Goal: Transaction & Acquisition: Obtain resource

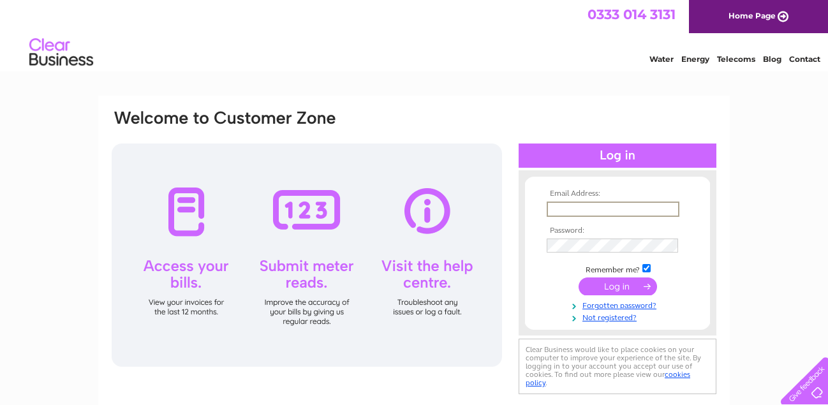
click at [591, 211] on input "text" at bounding box center [613, 209] width 133 height 15
type input "andrew@fryconstruction.co.uk"
click at [611, 281] on input "submit" at bounding box center [617, 286] width 78 height 18
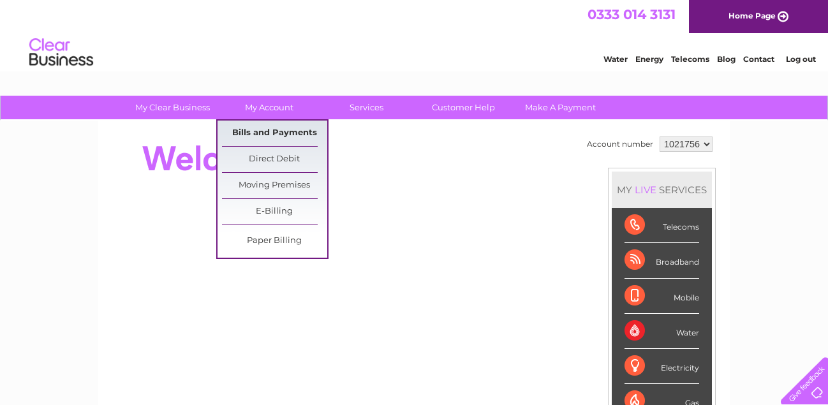
click at [284, 130] on link "Bills and Payments" at bounding box center [274, 134] width 105 height 26
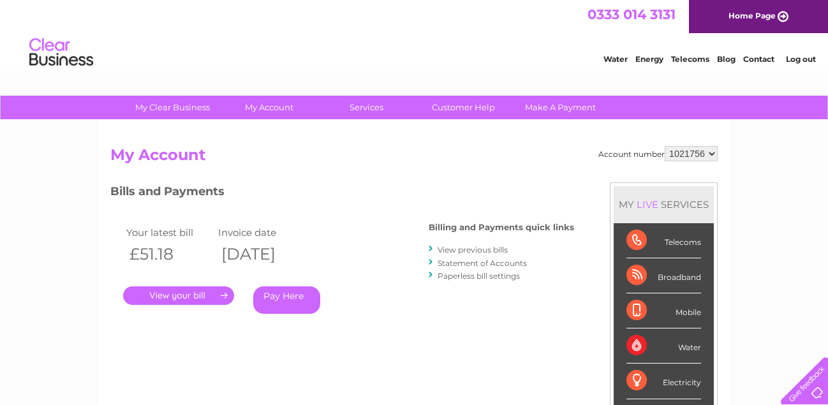
scroll to position [191, 0]
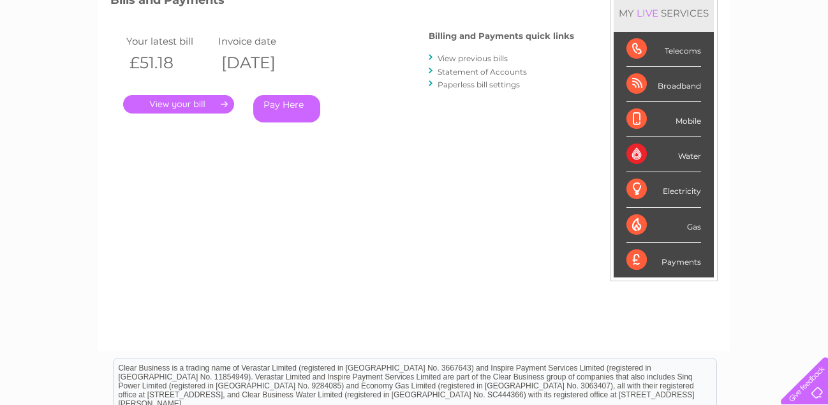
click at [181, 106] on link "." at bounding box center [178, 104] width 111 height 18
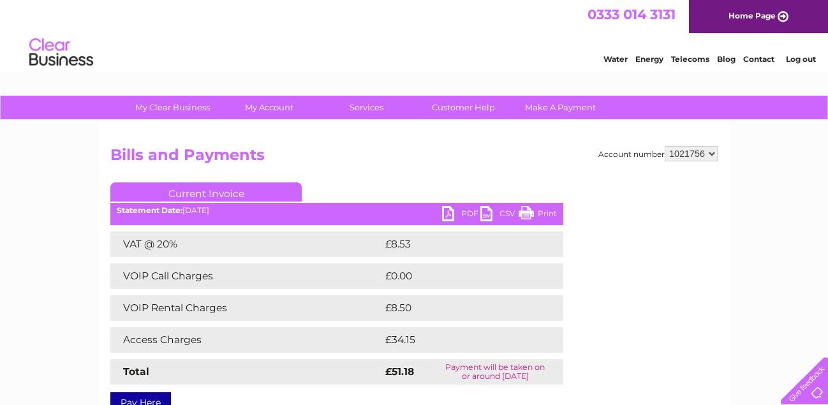
click at [465, 212] on link "PDF" at bounding box center [461, 215] width 38 height 18
